Goal: Task Accomplishment & Management: Use online tool/utility

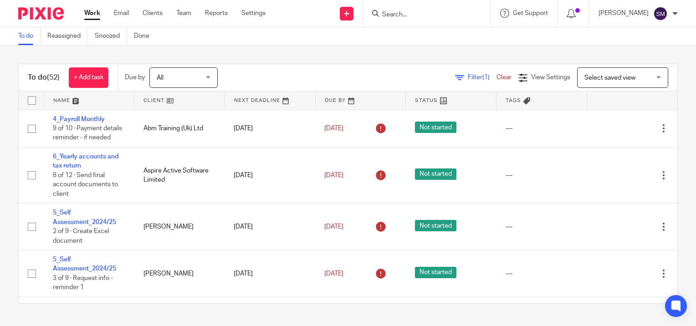
click at [439, 15] on input "Search" at bounding box center [422, 15] width 82 height 8
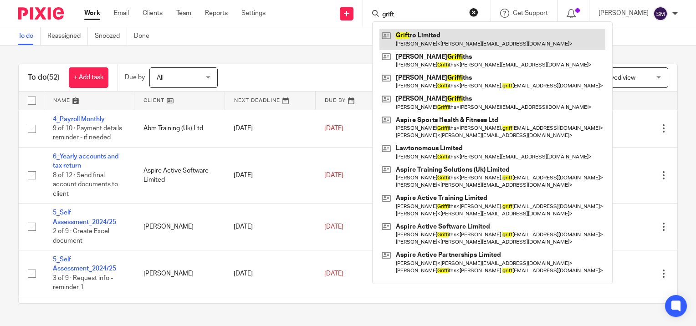
type input "grift"
click at [420, 47] on link at bounding box center [492, 39] width 226 height 21
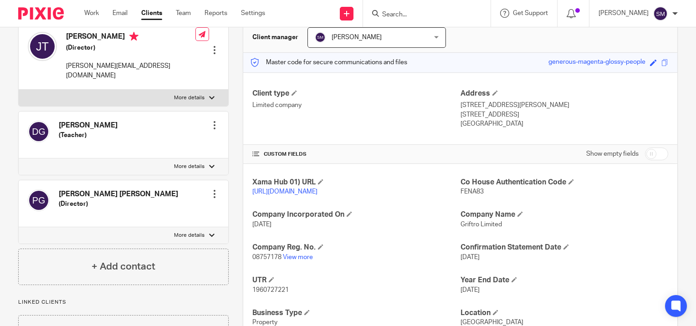
scroll to position [133, 0]
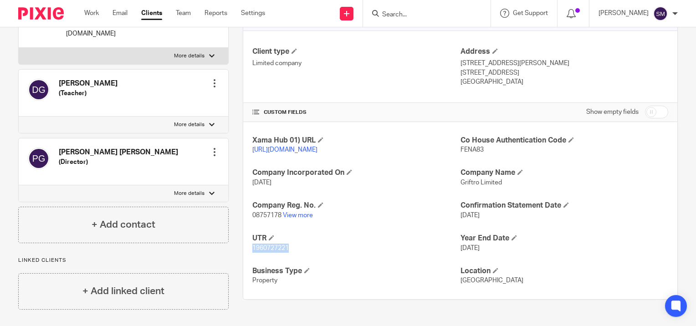
drag, startPoint x: 288, startPoint y: 259, endPoint x: 237, endPoint y: 256, distance: 50.6
click at [237, 256] on div "More details Client manager [PERSON_NAME] [PERSON_NAME] [PERSON_NAME] [PERSON_N…" at bounding box center [453, 137] width 449 height 346
copy span "1960727221"
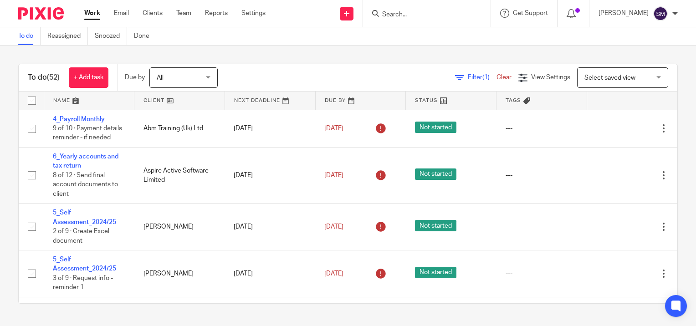
click at [406, 15] on input "Search" at bounding box center [422, 15] width 82 height 8
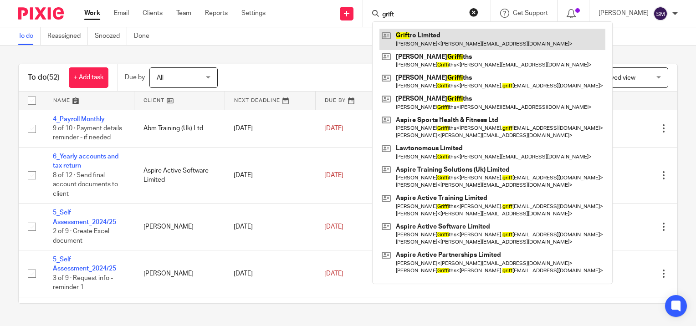
type input "grift"
click at [414, 43] on link at bounding box center [492, 39] width 226 height 21
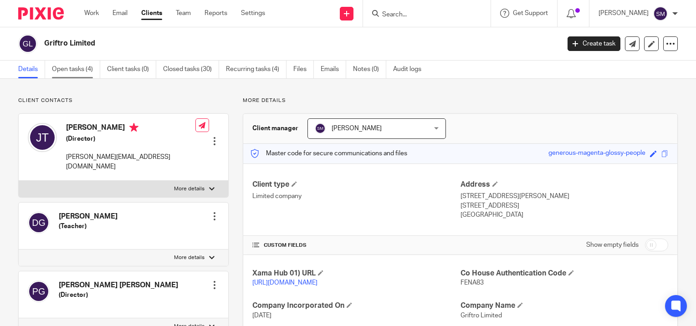
click at [77, 68] on link "Open tasks (4)" at bounding box center [76, 70] width 48 height 18
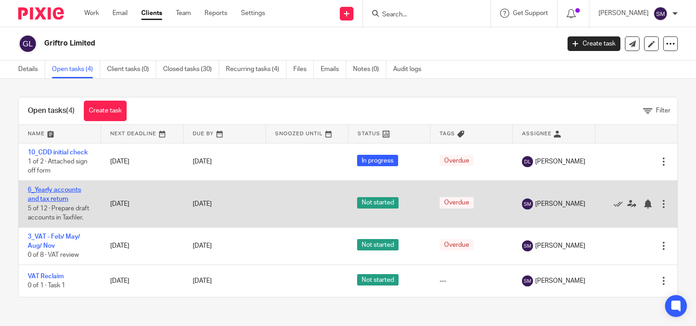
click at [58, 188] on link "6_Yearly accounts and tax return" at bounding box center [54, 194] width 53 height 15
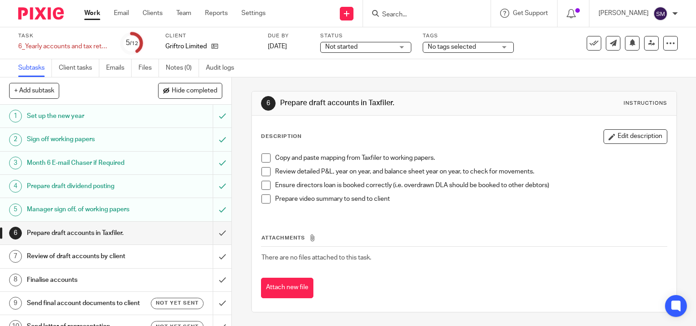
click at [89, 234] on h1 "Prepare draft accounts in Taxfiler." at bounding box center [86, 233] width 118 height 14
click at [213, 234] on input "submit" at bounding box center [115, 233] width 231 height 23
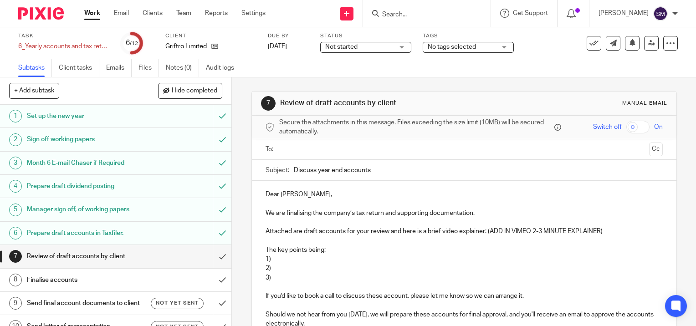
click at [131, 255] on h1 "Review of draft accounts by client" at bounding box center [86, 257] width 118 height 14
click at [375, 169] on input "Discuss year end accounts" at bounding box center [478, 170] width 369 height 20
type input "Discuss Year End Accounts"
click at [313, 147] on input "text" at bounding box center [463, 149] width 363 height 10
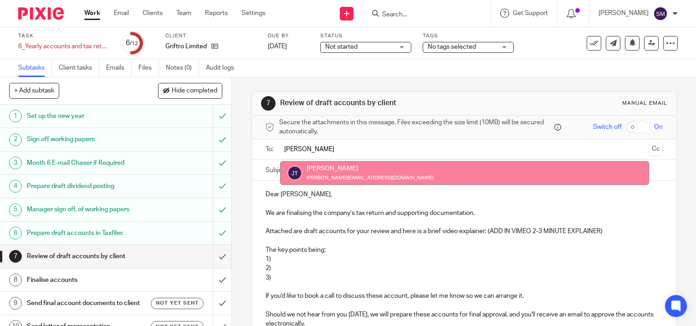
type input "[PERSON_NAME]"
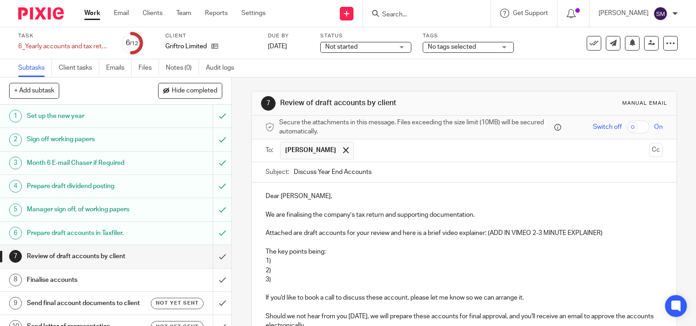
click at [602, 230] on p "Attached are draft accounts for your review and here is a brief video explainer…" at bounding box center [464, 233] width 397 height 9
click at [281, 261] on p "1)" at bounding box center [464, 260] width 397 height 9
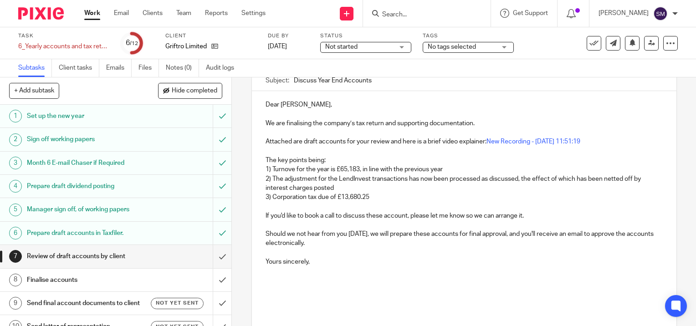
scroll to position [137, 0]
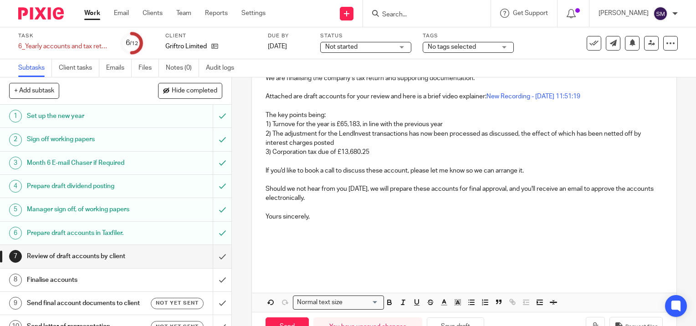
click at [531, 167] on p "If you'd like to book a call to discuss these account, please let me know so we…" at bounding box center [464, 170] width 397 height 9
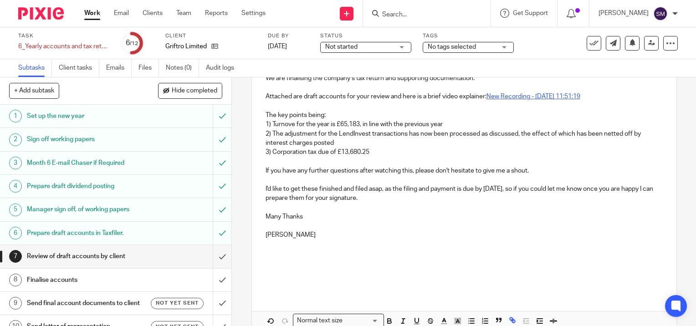
click at [547, 96] on link "New Recording - 17/09/2025, 11:51:19" at bounding box center [533, 96] width 94 height 6
click at [506, 175] on p at bounding box center [464, 179] width 397 height 9
click at [515, 97] on link "New Recording - 17/09/2025, 11:51:19" at bounding box center [533, 96] width 94 height 6
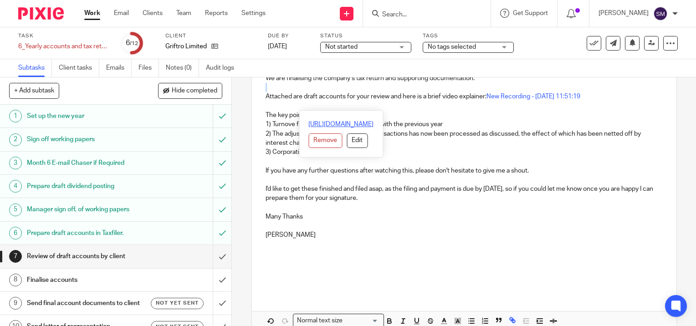
click at [373, 120] on link "https://vimeo.com/manage/videos/1119391328/b32f620a98?studio_recording=true&rec…" at bounding box center [340, 124] width 65 height 9
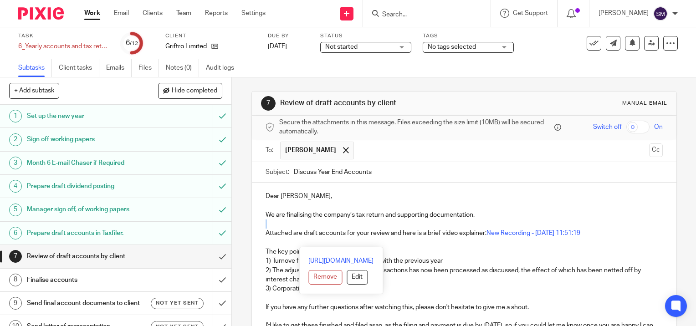
scroll to position [91, 0]
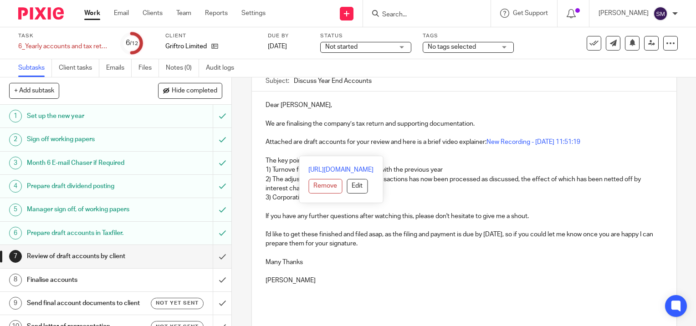
click at [533, 158] on p "The key points being:" at bounding box center [464, 160] width 397 height 9
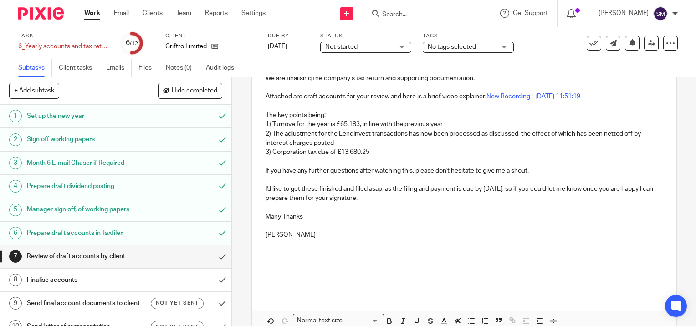
scroll to position [182, 0]
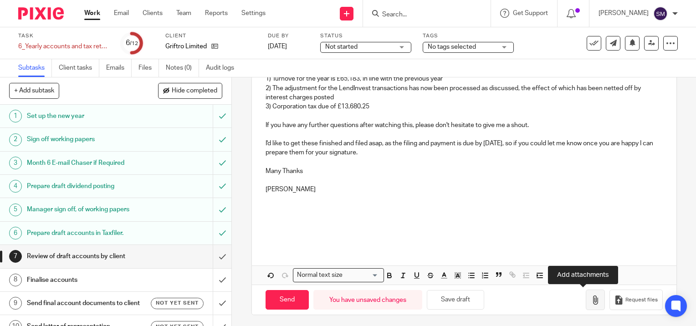
click at [591, 298] on icon "button" at bounding box center [595, 300] width 9 height 9
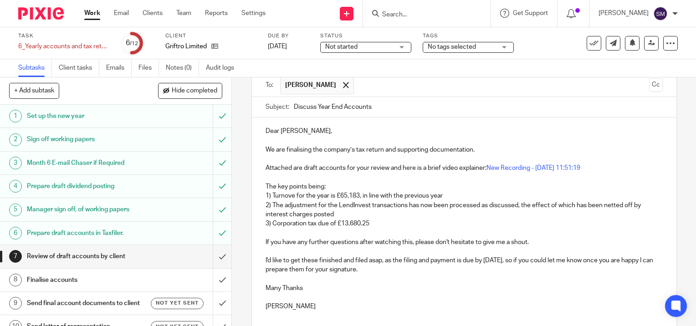
scroll to position [235, 0]
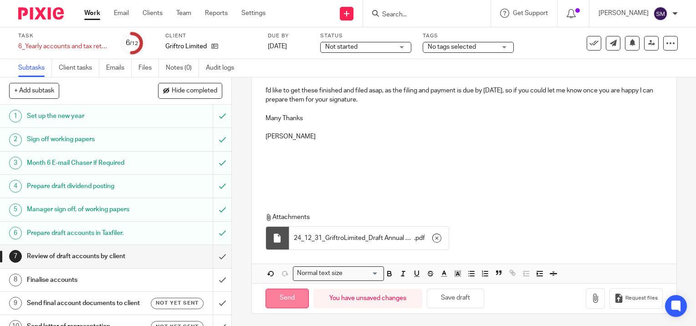
click at [284, 296] on input "Send" at bounding box center [287, 299] width 43 height 20
type input "Sent"
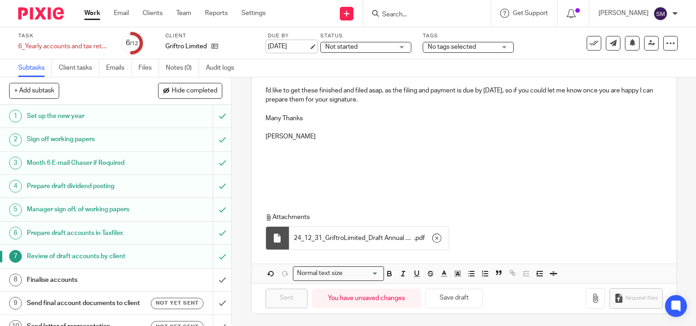
click at [302, 47] on link "16 Sep 2025" at bounding box center [288, 47] width 41 height 10
click at [93, 13] on link "Work" at bounding box center [92, 13] width 16 height 9
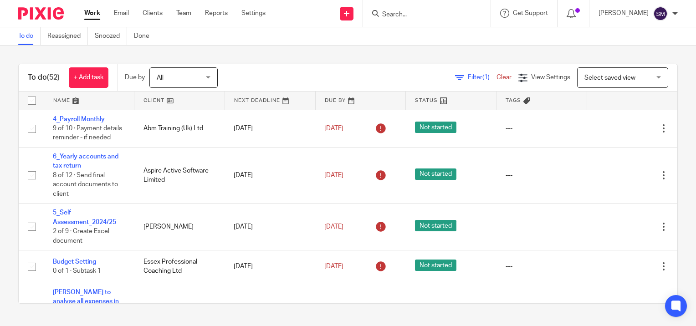
click at [401, 16] on input "Search" at bounding box center [422, 15] width 82 height 8
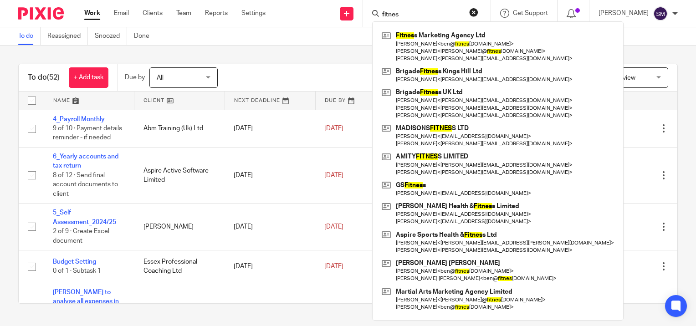
type input "fitnes"
click button "submit" at bounding box center [0, 0] width 0 height 0
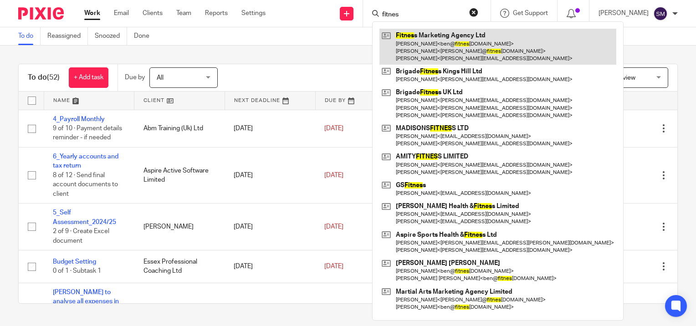
click at [415, 55] on link at bounding box center [497, 47] width 237 height 36
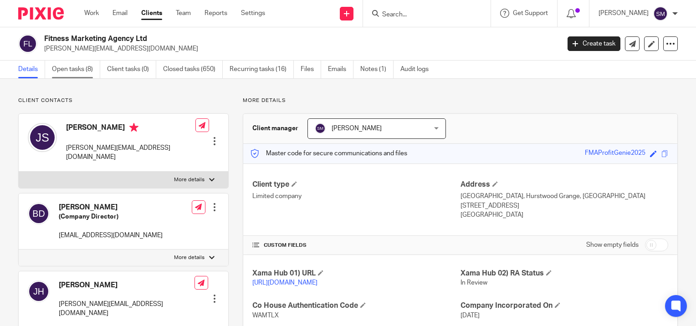
click at [64, 65] on link "Open tasks (8)" at bounding box center [76, 70] width 48 height 18
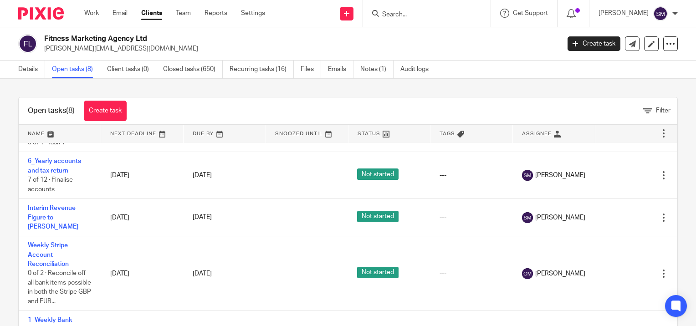
scroll to position [91, 0]
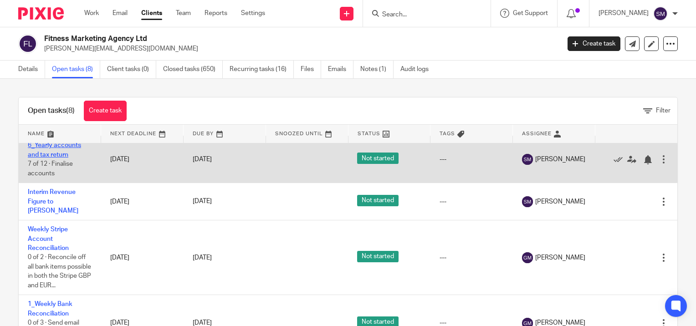
click at [55, 147] on link "6_Yearly accounts and tax return" at bounding box center [54, 149] width 53 height 15
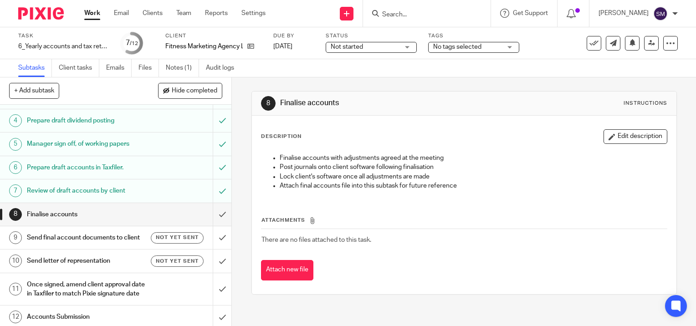
scroll to position [86, 0]
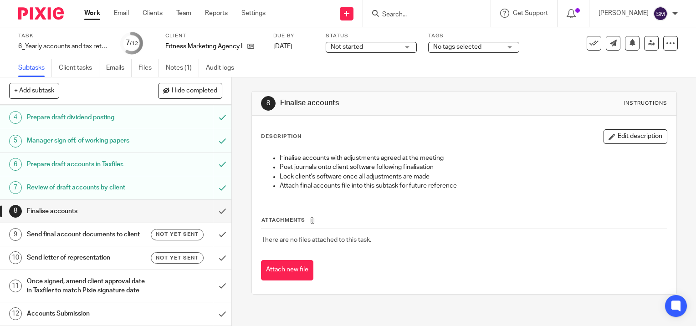
click at [84, 228] on h1 "Send final account documents to client" at bounding box center [86, 235] width 118 height 14
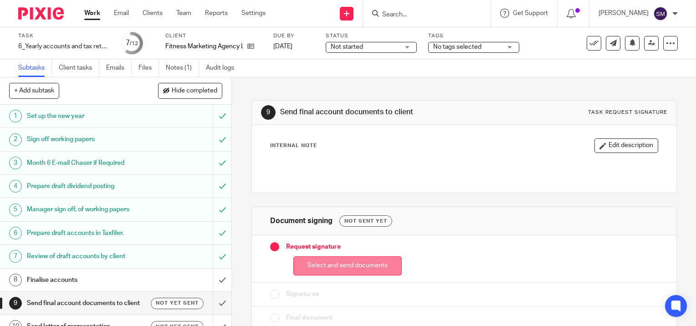
click at [332, 267] on button "Select and send documents" at bounding box center [347, 266] width 108 height 20
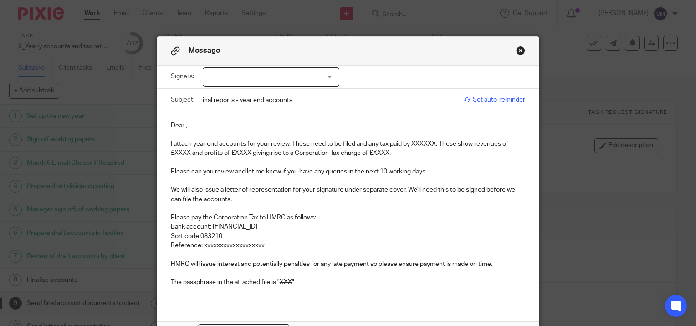
click at [248, 77] on div at bounding box center [271, 76] width 137 height 19
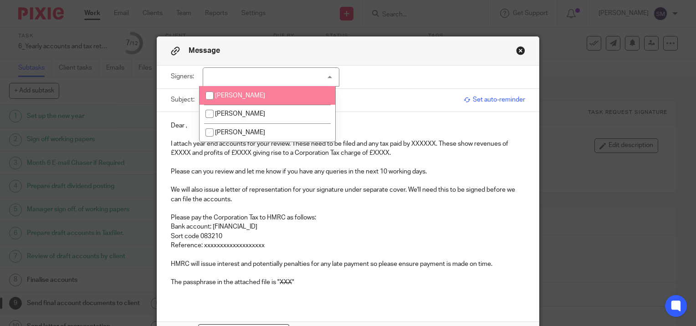
click at [237, 94] on span "[PERSON_NAME]" at bounding box center [240, 95] width 50 height 6
checkbox input "true"
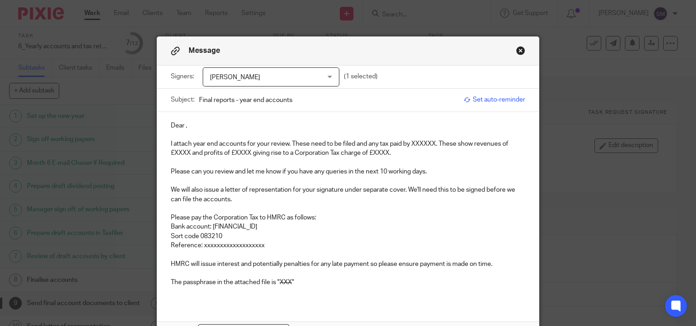
click at [359, 94] on input "Final reports - year end accounts" at bounding box center [329, 100] width 260 height 20
type input "Final Reports - Year End Accounts - Fitness Marketing Agency Ltd"
click at [225, 126] on p "Dear ," at bounding box center [348, 125] width 354 height 9
click at [435, 140] on p "I attach year end accounts for your review. These need to be filed and any tax …" at bounding box center [348, 148] width 354 height 19
click at [429, 171] on p "Please can you review and let me know if you have any queries in the next 10 wo…" at bounding box center [348, 171] width 354 height 9
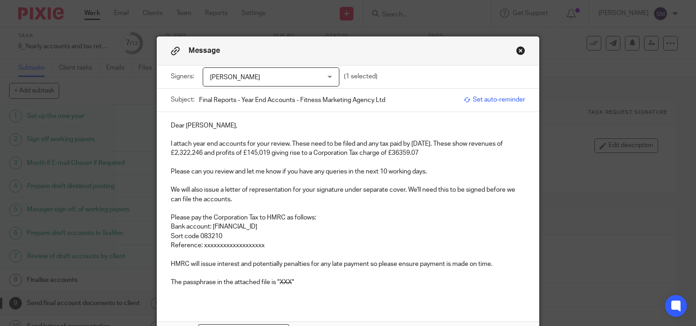
click at [390, 236] on p "Sort code 083210" at bounding box center [348, 236] width 354 height 9
click at [432, 166] on div "Dear Ben, I attach year end accounts for your review. These need to be filed an…" at bounding box center [348, 207] width 382 height 191
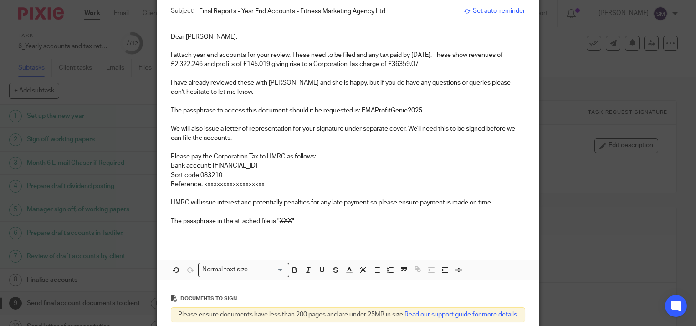
scroll to position [91, 0]
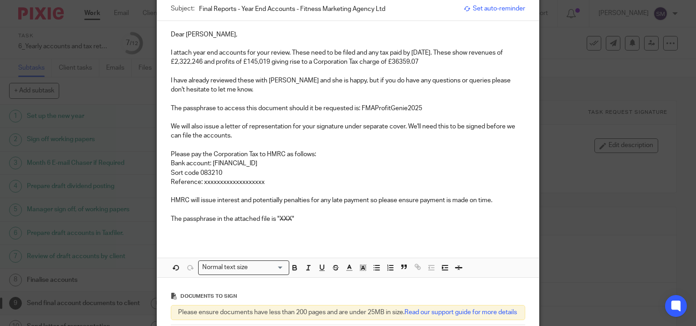
click at [275, 181] on p "Reference: xxxxxxxxxxxxxxxxxxx" at bounding box center [348, 182] width 354 height 9
click at [299, 217] on p "The passphrase in the attached file is " XXX "" at bounding box center [348, 219] width 354 height 9
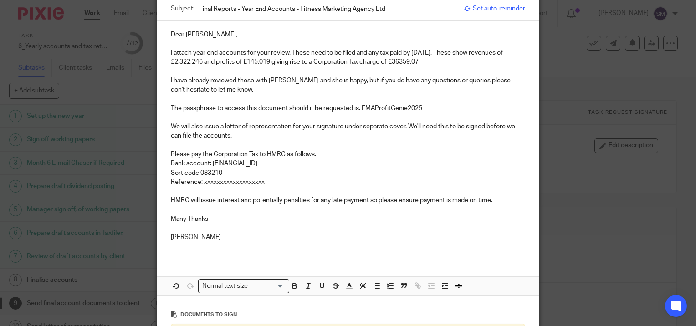
click at [284, 182] on p "Reference: xxxxxxxxxxxxxxxxxxx" at bounding box center [348, 182] width 354 height 9
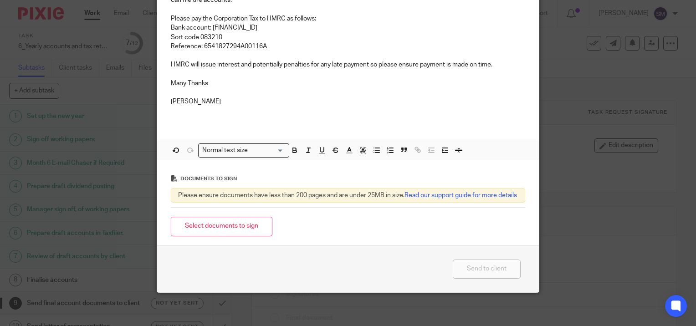
scroll to position [228, 0]
click at [225, 235] on button "Select documents to sign" at bounding box center [222, 226] width 102 height 20
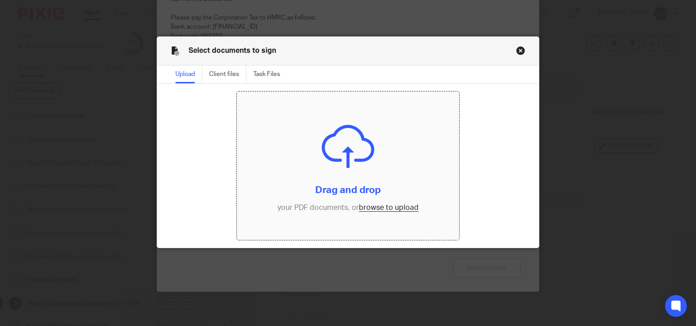
click at [383, 208] on input "file" at bounding box center [348, 166] width 222 height 148
click at [373, 206] on input "file" at bounding box center [348, 166] width 222 height 148
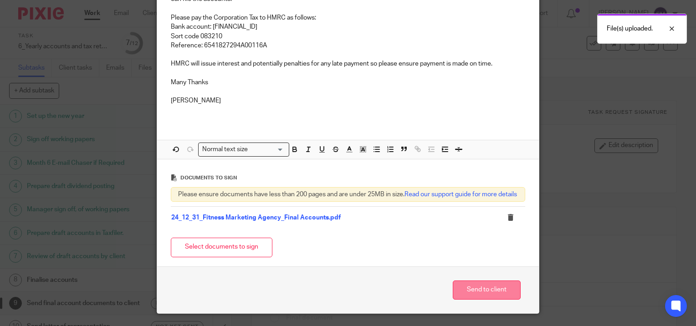
click at [489, 295] on button "Send to client" at bounding box center [487, 291] width 68 height 20
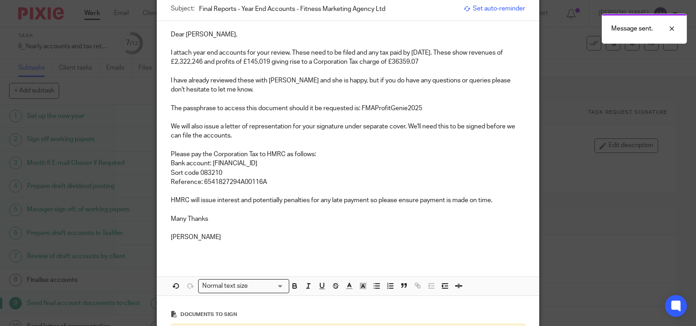
scroll to position [0, 0]
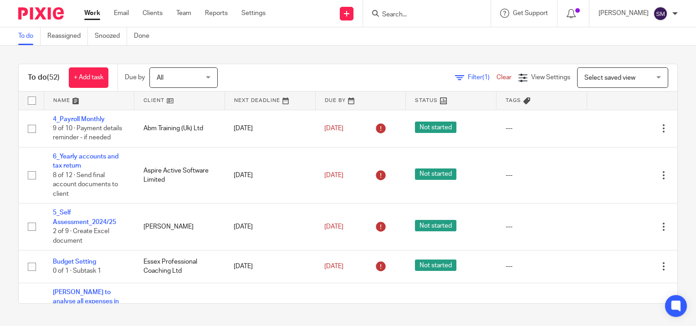
click at [397, 17] on input "Search" at bounding box center [422, 15] width 82 height 8
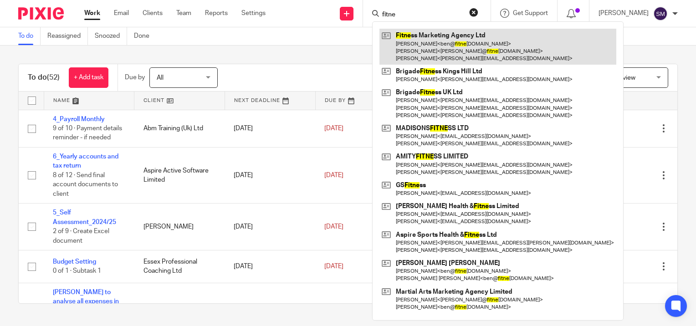
type input "fitne"
click at [436, 51] on link at bounding box center [497, 47] width 237 height 36
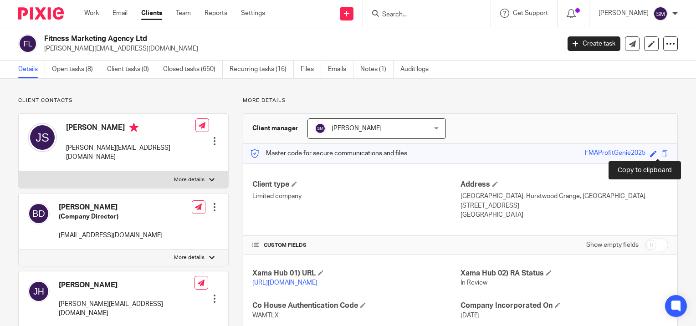
click at [661, 154] on span at bounding box center [664, 153] width 7 height 7
click at [661, 152] on span at bounding box center [664, 153] width 7 height 7
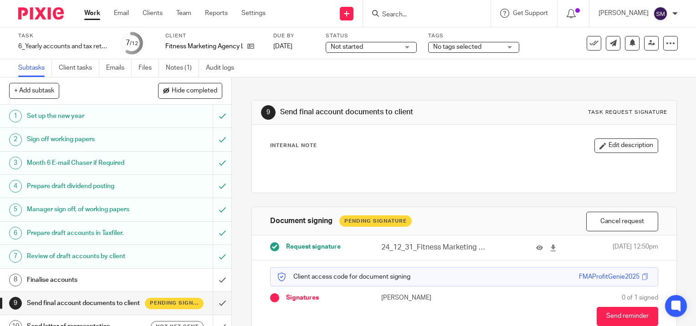
scroll to position [86, 0]
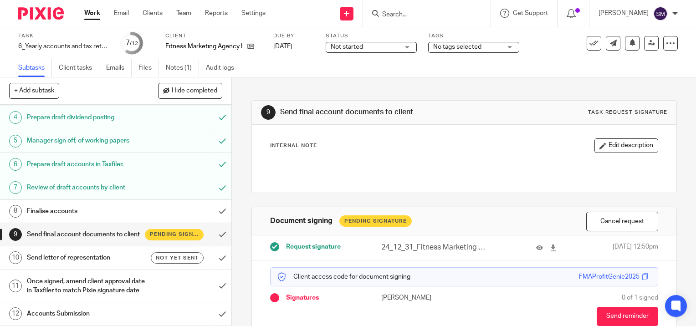
click at [101, 251] on h1 "Send letter of representation" at bounding box center [86, 258] width 118 height 14
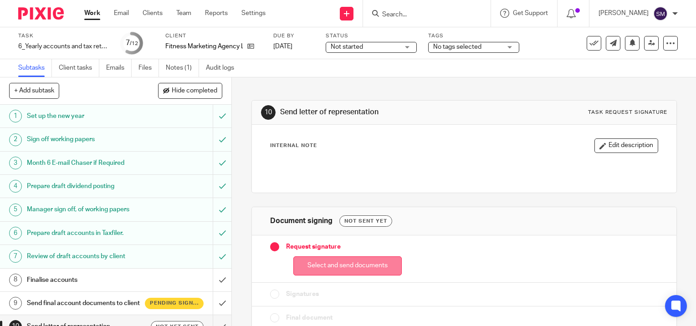
click at [350, 269] on button "Select and send documents" at bounding box center [347, 266] width 108 height 20
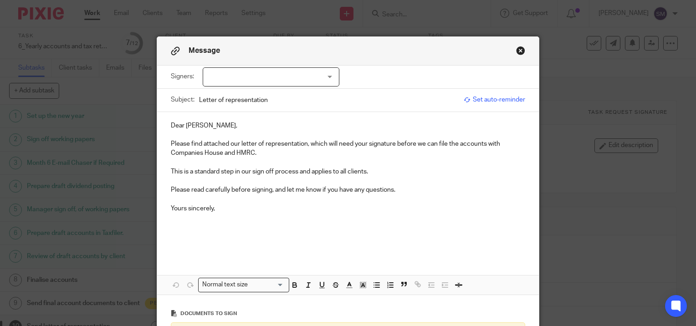
click at [253, 72] on div at bounding box center [271, 76] width 137 height 19
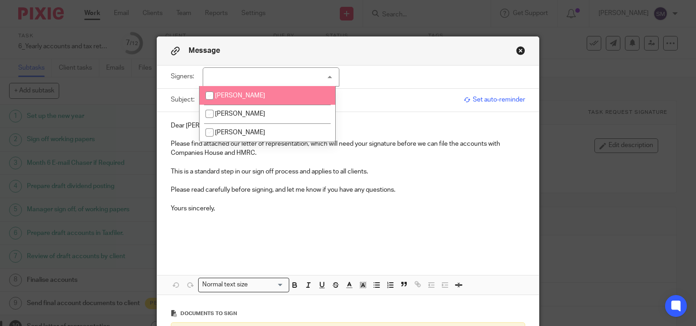
click at [228, 94] on span "[PERSON_NAME]" at bounding box center [240, 95] width 50 height 6
checkbox input "true"
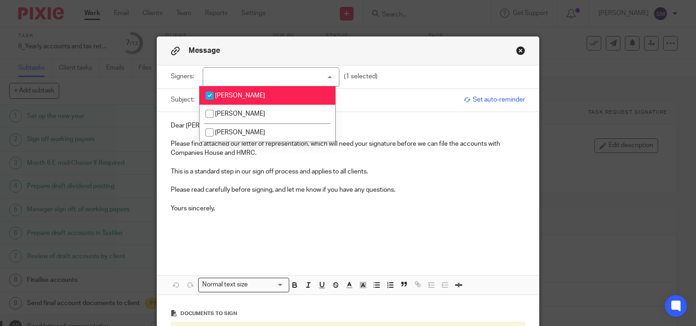
click at [375, 98] on input "Letter of representation" at bounding box center [329, 100] width 260 height 20
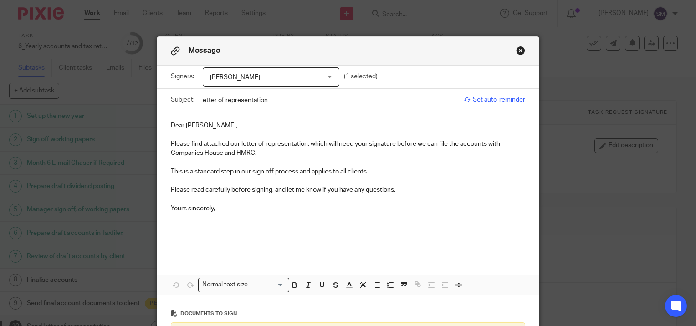
click at [225, 98] on input "Letter of representation" at bounding box center [329, 100] width 260 height 20
type input "Letter of Representation"
click at [214, 127] on p "Dear Janine," at bounding box center [348, 125] width 354 height 9
click at [227, 208] on p "Yours sincerely," at bounding box center [348, 208] width 354 height 9
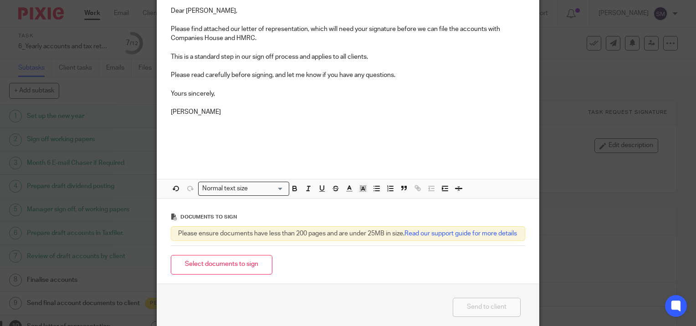
scroll to position [27, 0]
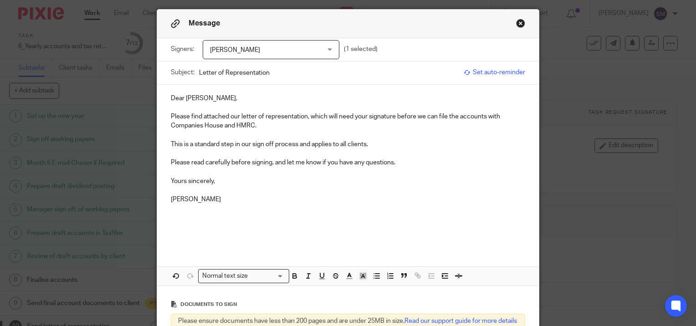
click at [399, 162] on p "Please read carefully before signing, and let me know if you have any questions." at bounding box center [348, 162] width 354 height 9
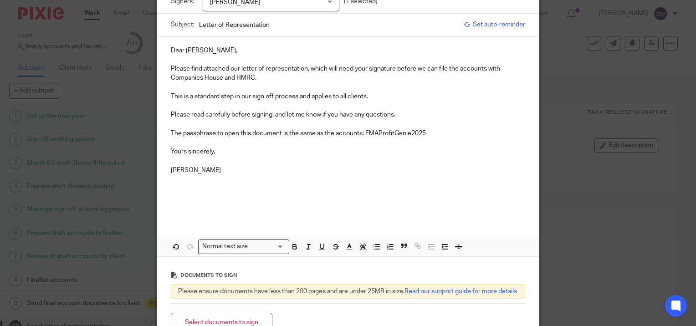
scroll to position [164, 0]
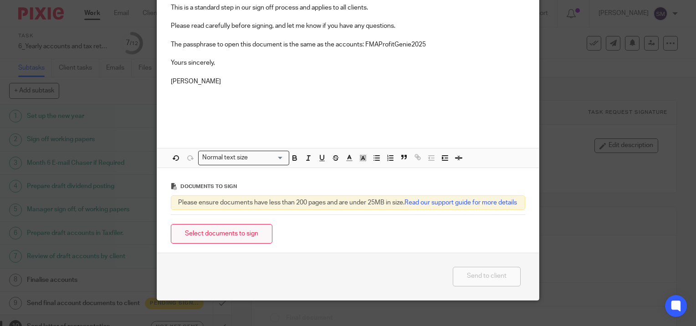
click at [224, 240] on button "Select documents to sign" at bounding box center [222, 234] width 102 height 20
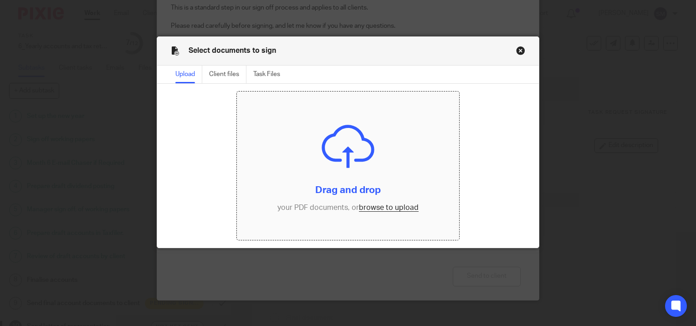
click at [396, 204] on input "file" at bounding box center [348, 166] width 222 height 148
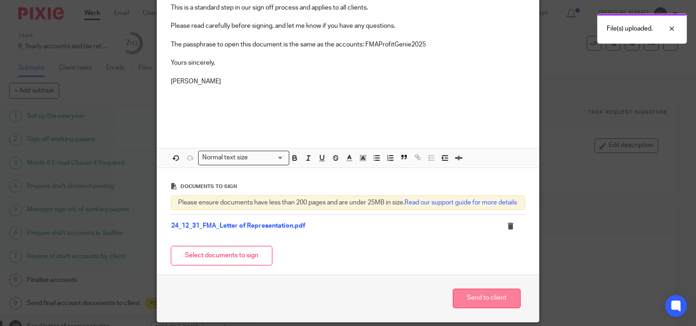
click at [474, 304] on button "Send to client" at bounding box center [487, 299] width 68 height 20
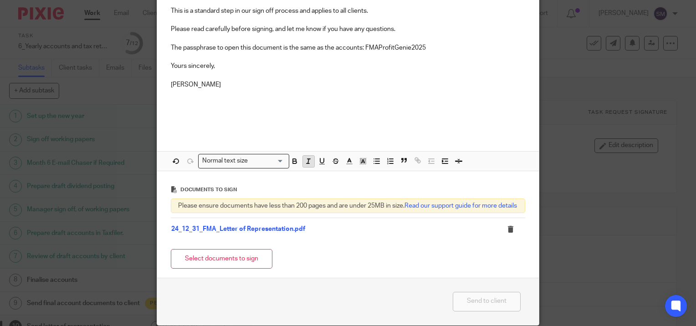
scroll to position [204, 0]
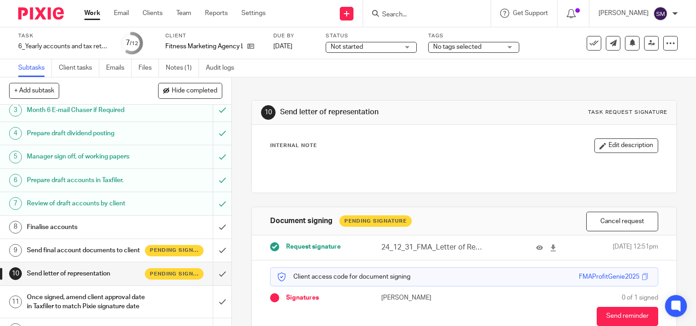
scroll to position [86, 0]
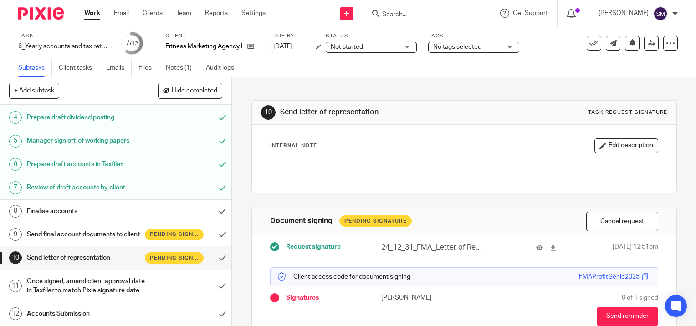
click at [314, 46] on link "[DATE]" at bounding box center [293, 47] width 41 height 10
click at [95, 15] on link "Work" at bounding box center [92, 13] width 16 height 9
